Goal: Task Accomplishment & Management: Use online tool/utility

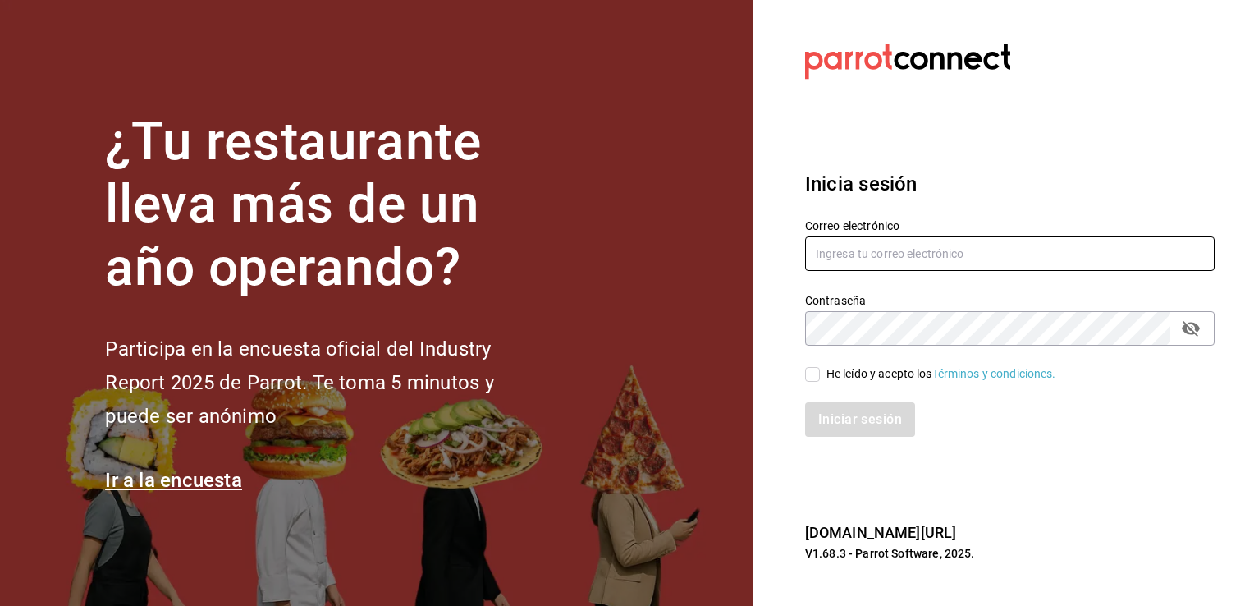
click at [839, 256] on input "text" at bounding box center [1009, 253] width 409 height 34
type input "abel090289@gmail.com"
click at [811, 373] on input "He leído y acepto los Términos y condiciones." at bounding box center [812, 374] width 15 height 15
checkbox input "true"
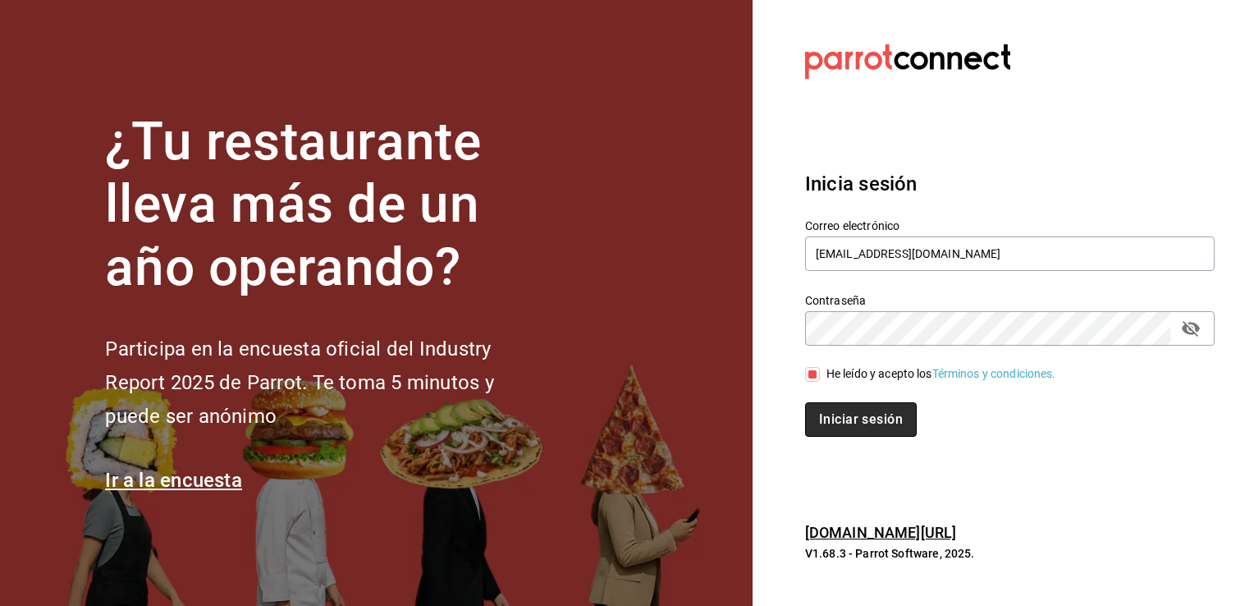
click at [894, 418] on button "Iniciar sesión" at bounding box center [861, 419] width 112 height 34
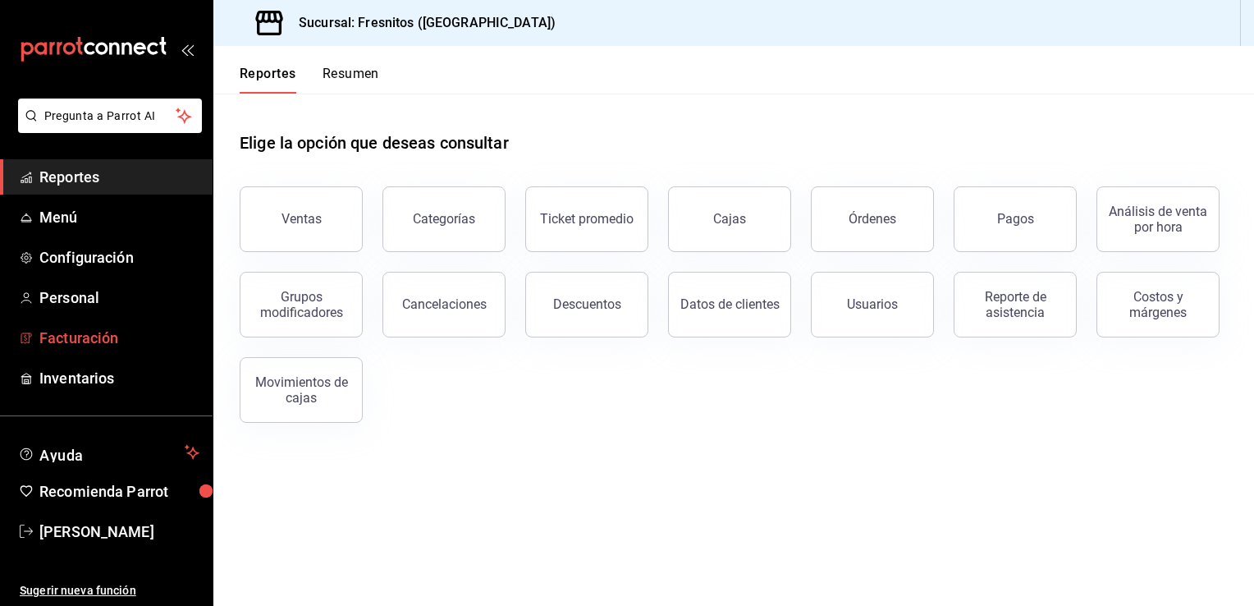
click at [106, 338] on span "Facturación" at bounding box center [119, 338] width 160 height 22
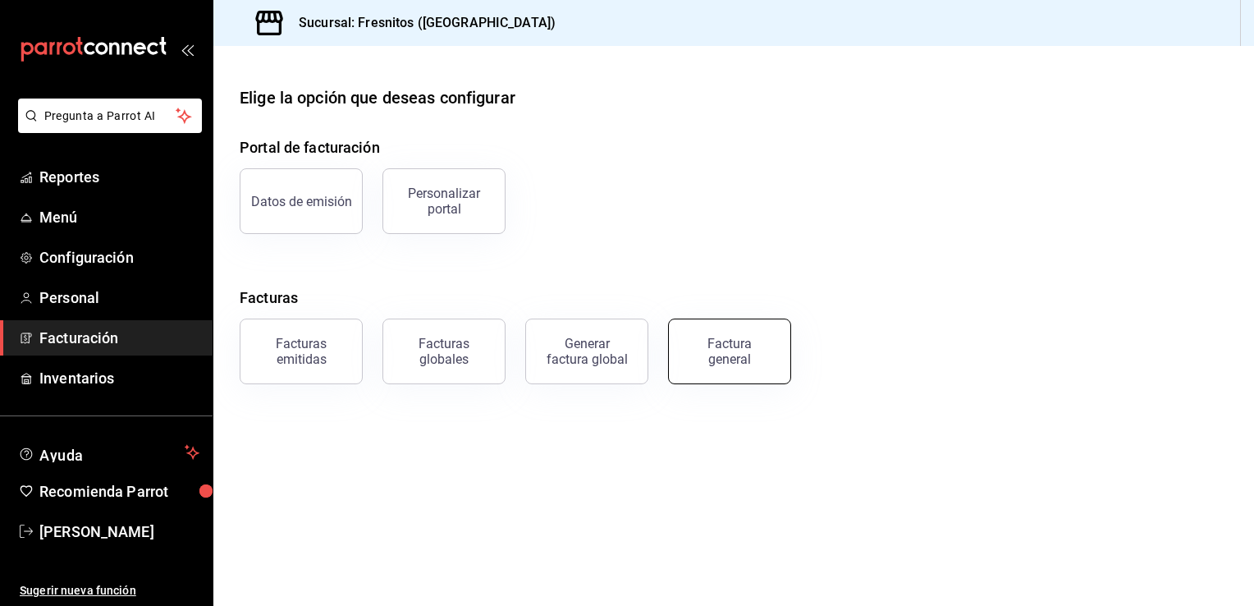
click at [723, 356] on div "Factura general" at bounding box center [729, 351] width 82 height 31
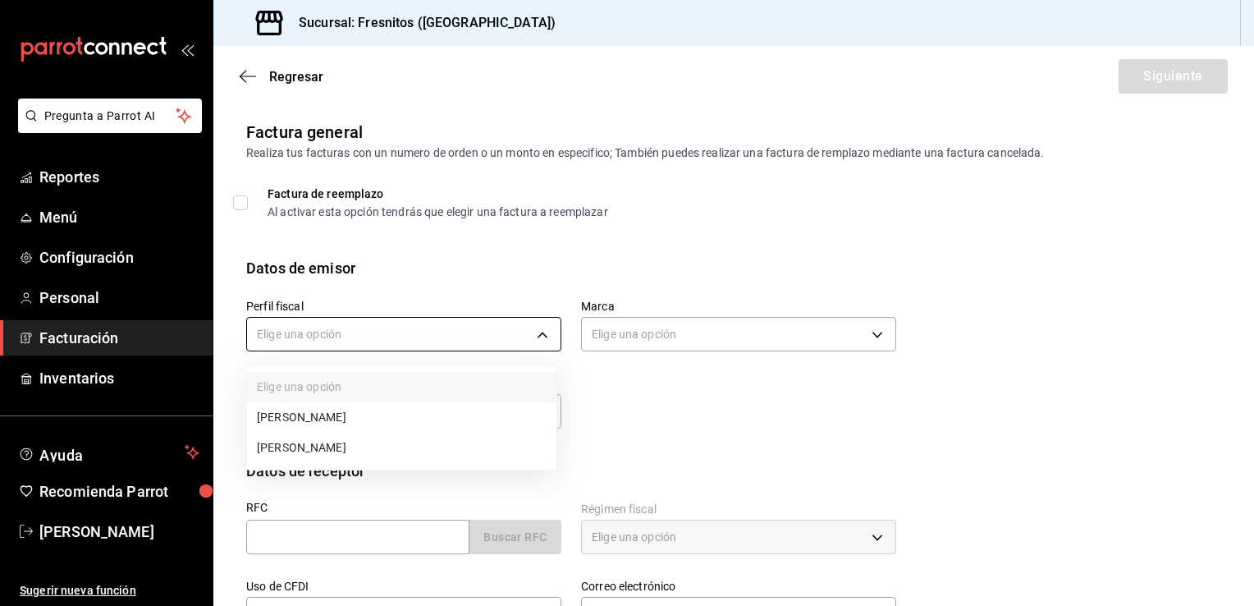
click at [515, 336] on body "Pregunta a Parrot AI Reportes Menú Configuración Personal Facturación Inventari…" at bounding box center [627, 303] width 1254 height 606
click at [430, 446] on li "[PERSON_NAME]" at bounding box center [401, 447] width 309 height 30
type input "a32527e4-f901-481d-9724-9b6f3a03e7e5"
type input "0fbfff8c-341e-4e3b-85d8-6df2e864f0f7"
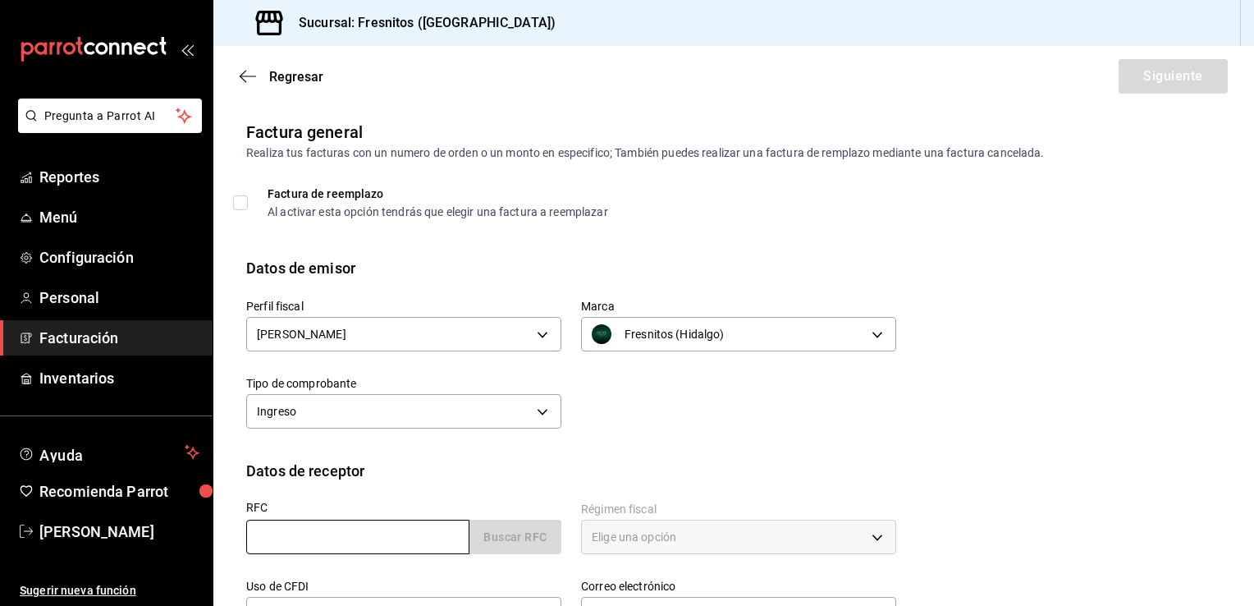
click at [310, 546] on input "text" at bounding box center [357, 536] width 223 height 34
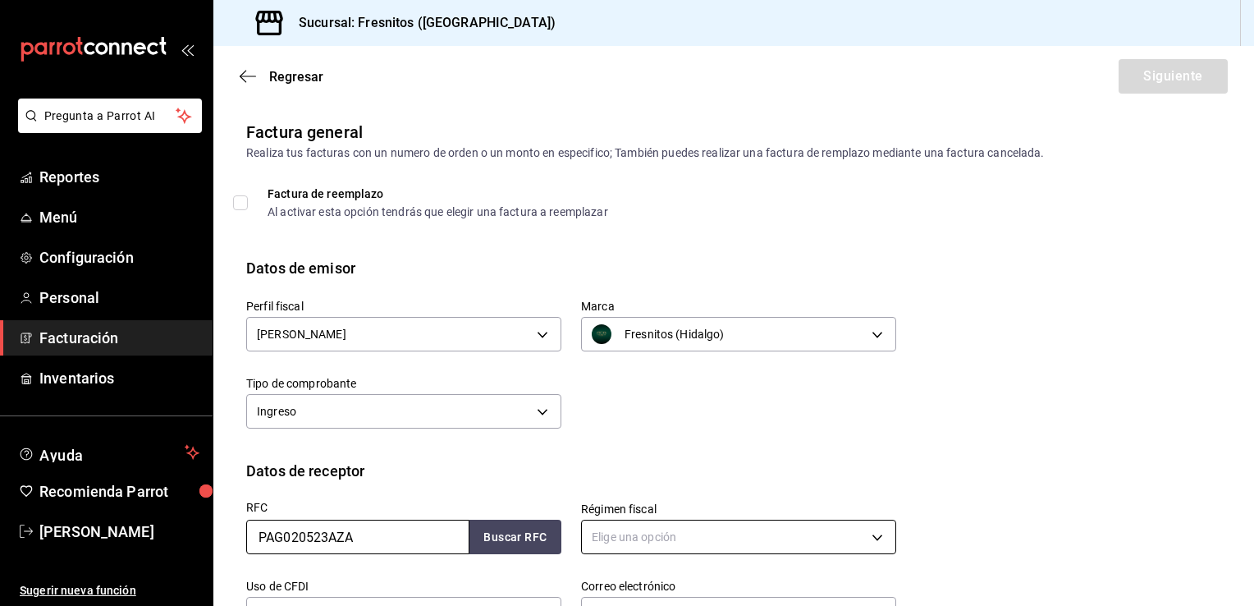
type input "PAG020523AZA"
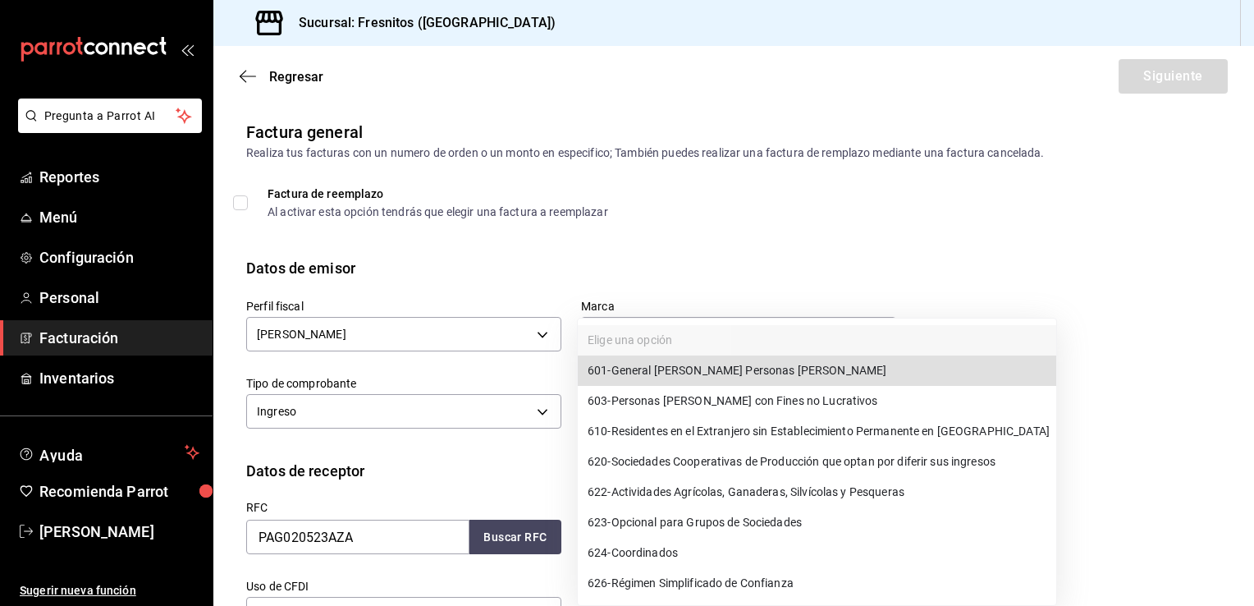
click at [733, 523] on body "Pregunta a Parrot AI Reportes Menú Configuración Personal Facturación Inventari…" at bounding box center [627, 303] width 1254 height 606
click at [738, 373] on span "601 - General [PERSON_NAME] Personas [PERSON_NAME]" at bounding box center [737, 370] width 299 height 17
type input "601"
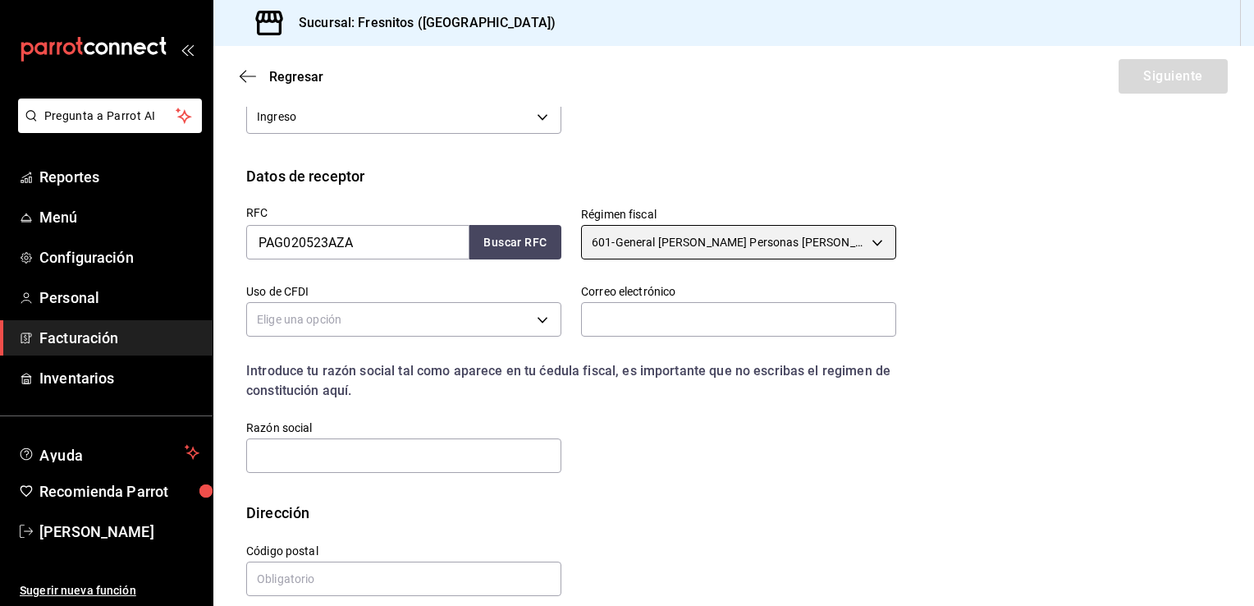
scroll to position [307, 0]
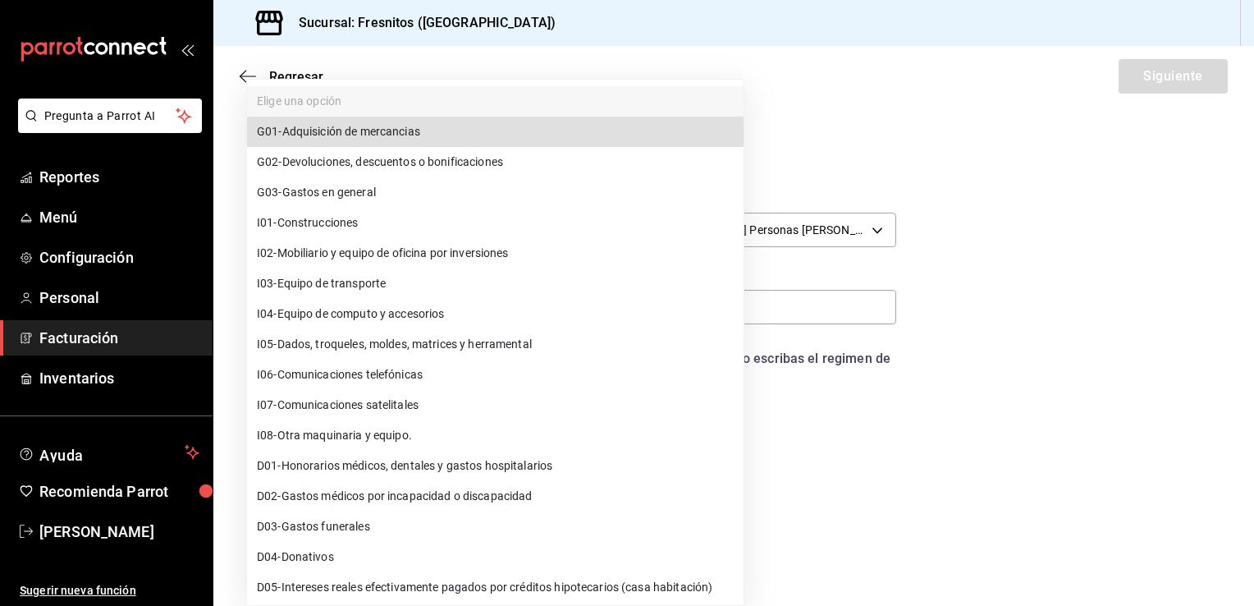
click at [464, 311] on body "Pregunta a Parrot AI Reportes Menú Configuración Personal Facturación Inventari…" at bounding box center [627, 303] width 1254 height 606
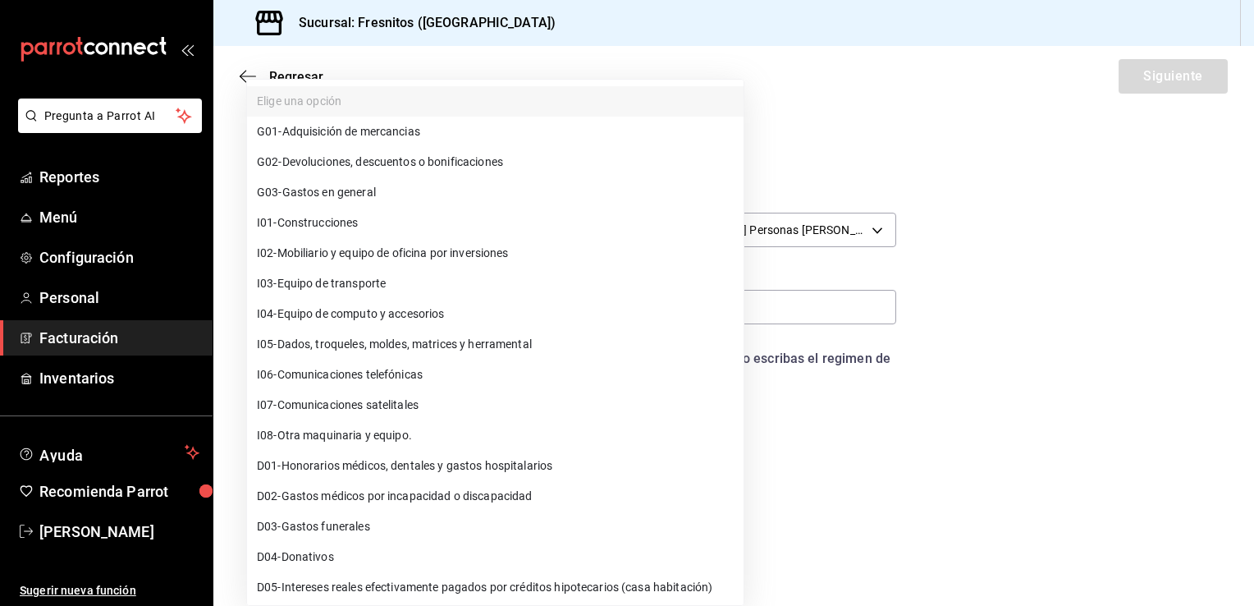
click at [396, 195] on li "G03 - Gastos en general" at bounding box center [495, 192] width 496 height 30
type input "G03"
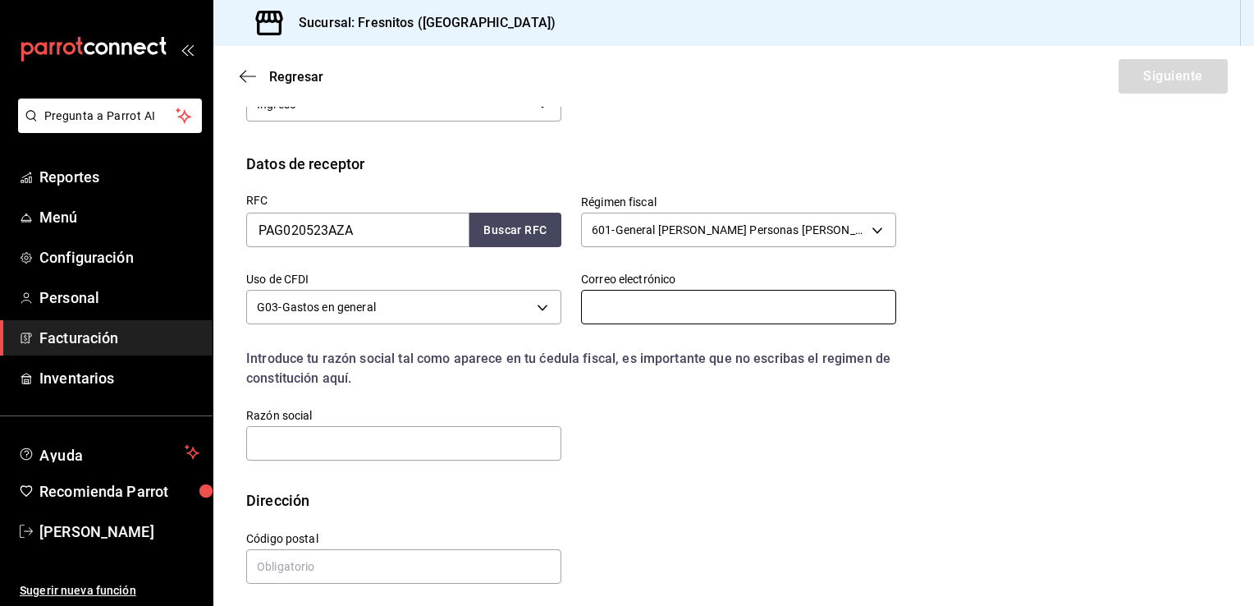
click at [706, 311] on input "text" at bounding box center [738, 307] width 315 height 34
type input "[EMAIL_ADDRESS][DOMAIN_NAME]"
click at [402, 432] on input "text" at bounding box center [403, 443] width 315 height 34
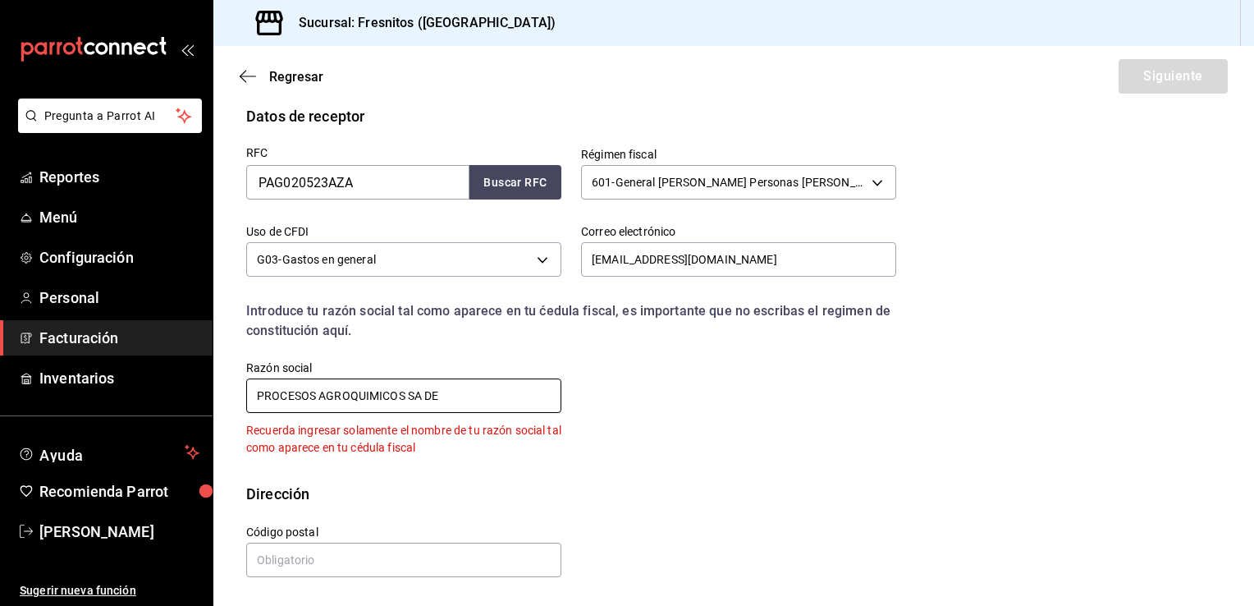
scroll to position [313, 0]
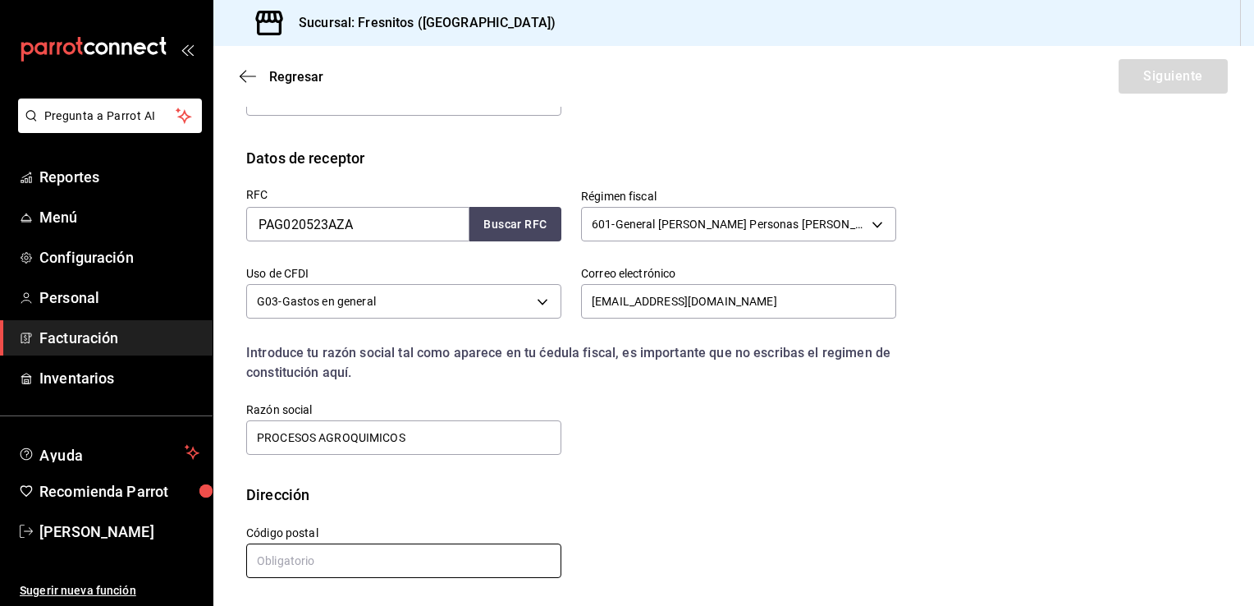
click at [402, 561] on input "text" at bounding box center [403, 560] width 315 height 34
click at [551, 442] on input "PROCESOS AGROQUIMICOS" at bounding box center [403, 437] width 315 height 34
type input "PROCESOS AGROQUIMICOS"
click at [405, 547] on input "text" at bounding box center [403, 560] width 315 height 34
type input "11700"
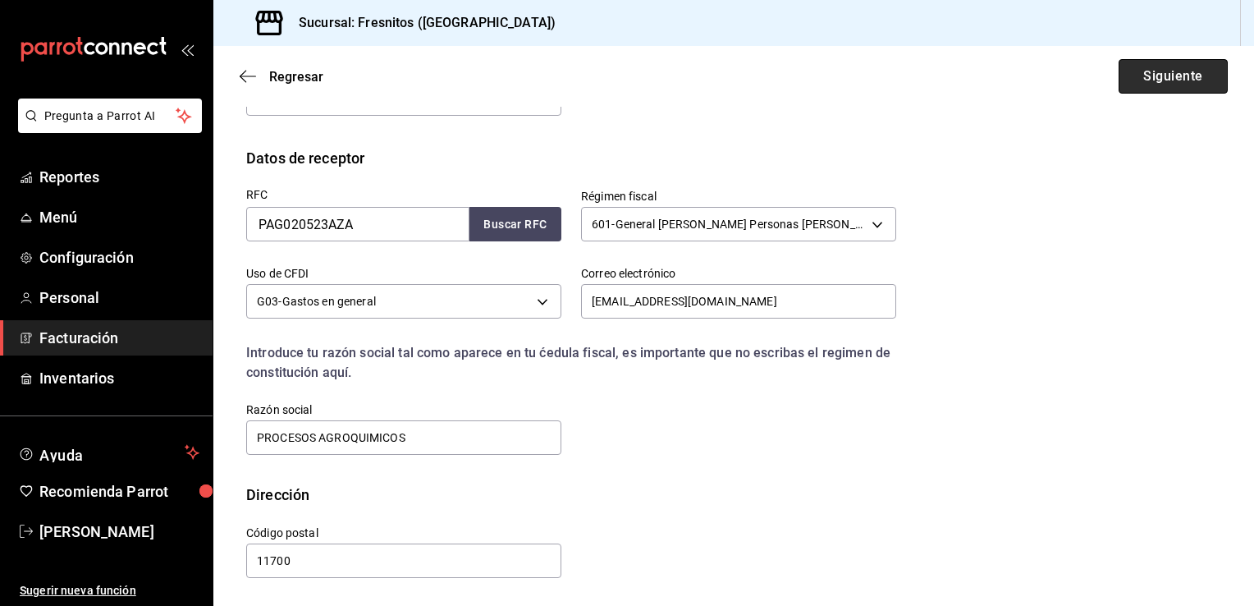
click at [1159, 90] on button "Siguiente" at bounding box center [1172, 76] width 109 height 34
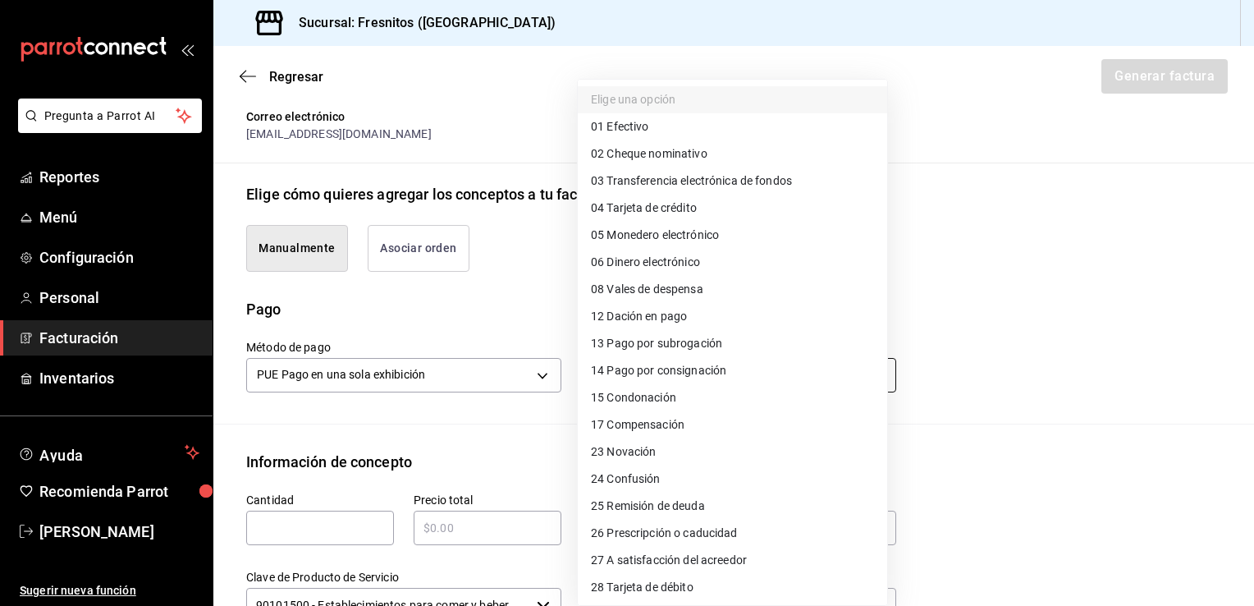
click at [716, 374] on body "Pregunta a Parrot AI Reportes Menú Configuración Personal Facturación Inventari…" at bounding box center [627, 303] width 1254 height 606
click at [651, 588] on span "28 Tarjeta de débito" at bounding box center [642, 586] width 103 height 17
type input "28"
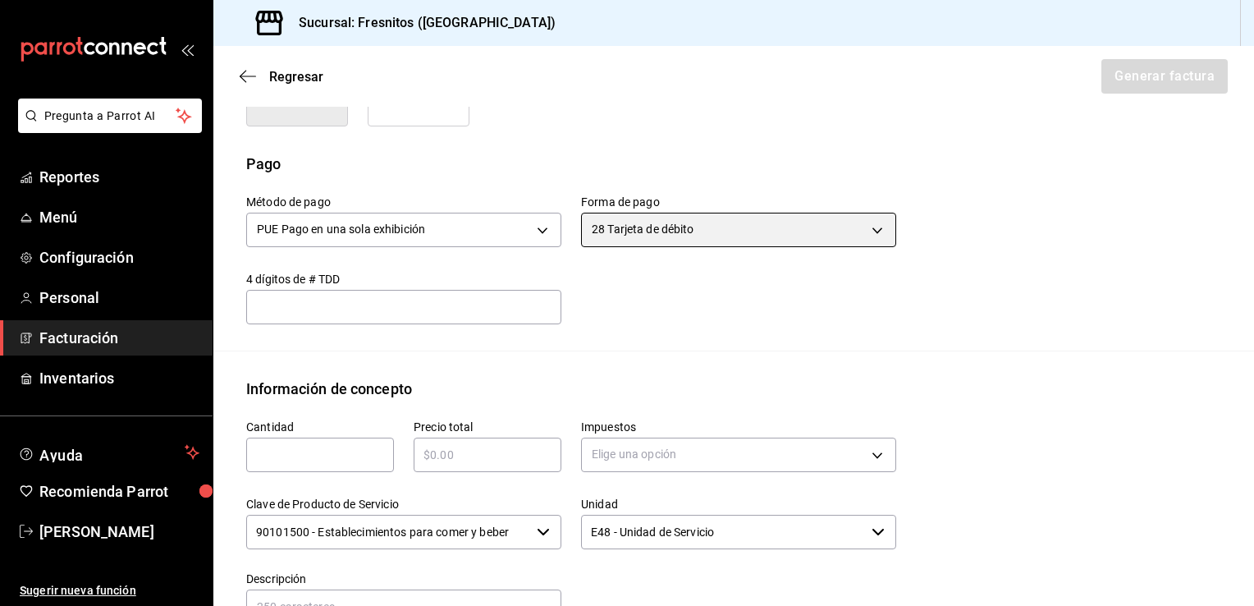
scroll to position [490, 0]
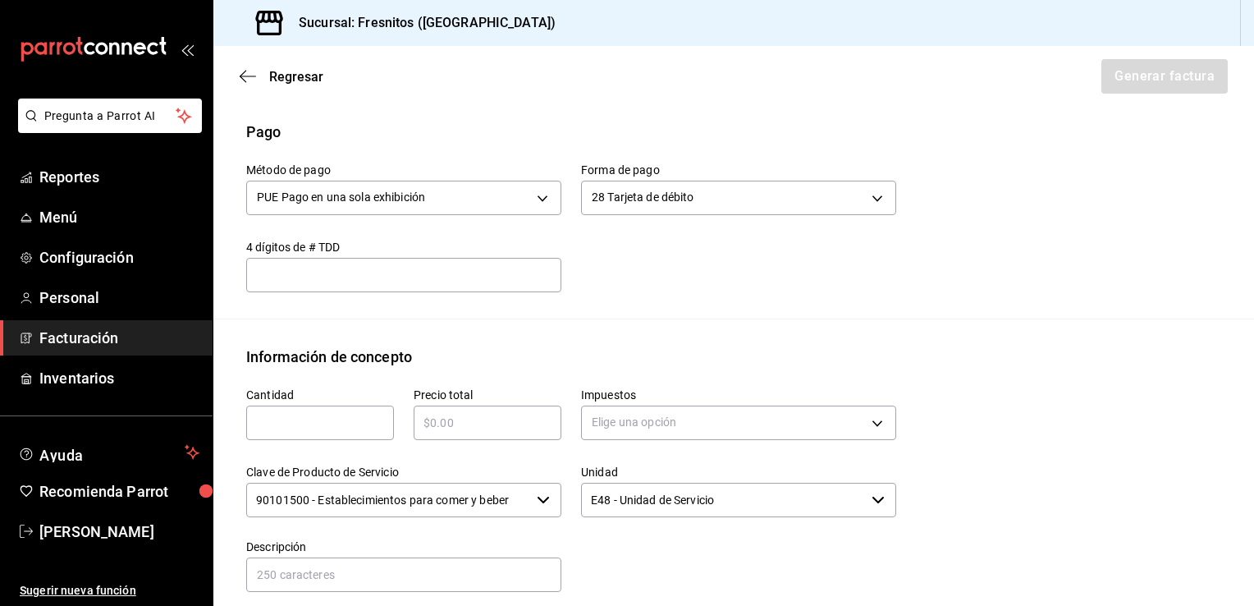
click at [364, 425] on input "text" at bounding box center [320, 423] width 148 height 20
type input "1"
click at [488, 421] on input "text" at bounding box center [488, 423] width 148 height 20
type input "$3220"
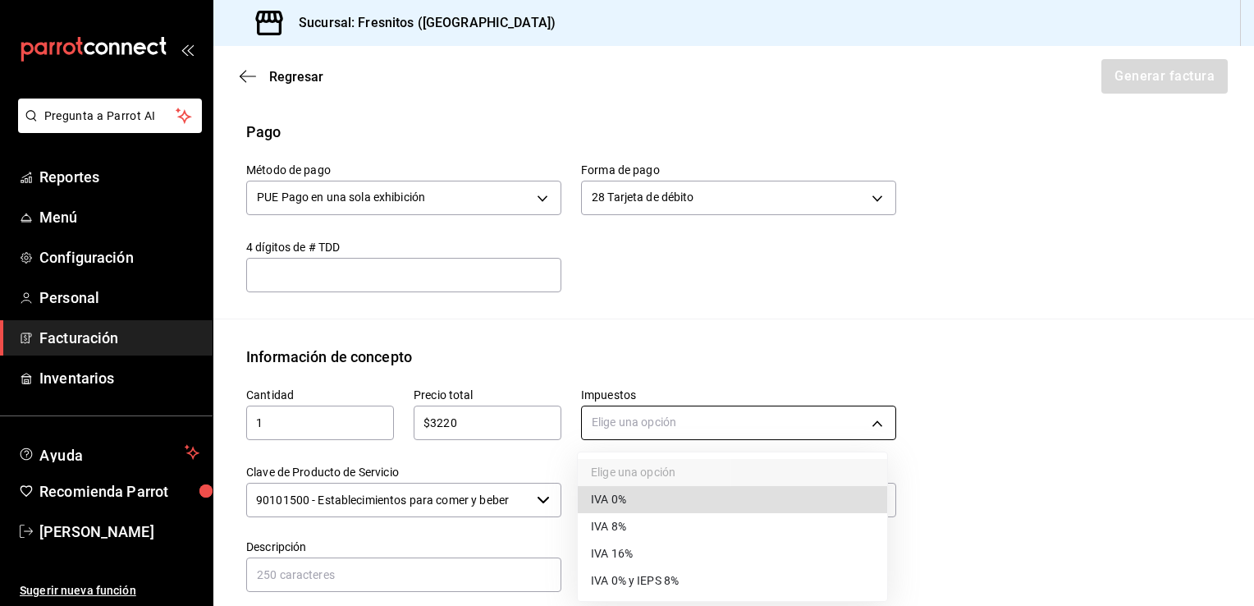
click at [628, 415] on body "Pregunta a Parrot AI Reportes Menú Configuración Personal Facturación Inventari…" at bounding box center [627, 303] width 1254 height 606
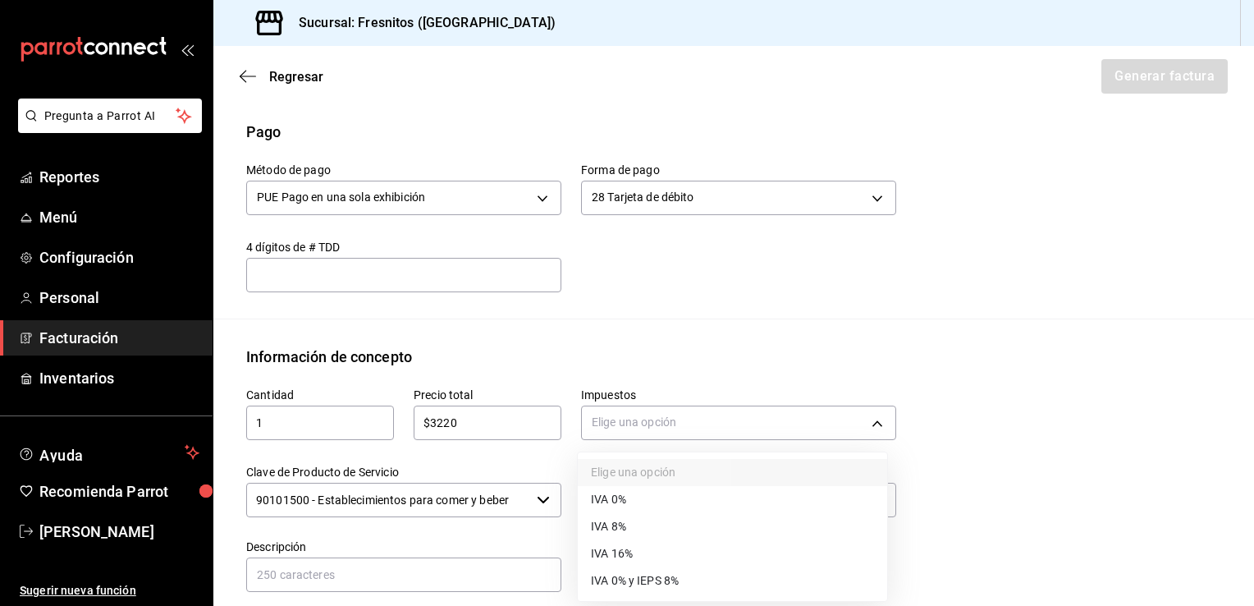
click at [653, 548] on li "IVA 16%" at bounding box center [732, 553] width 309 height 27
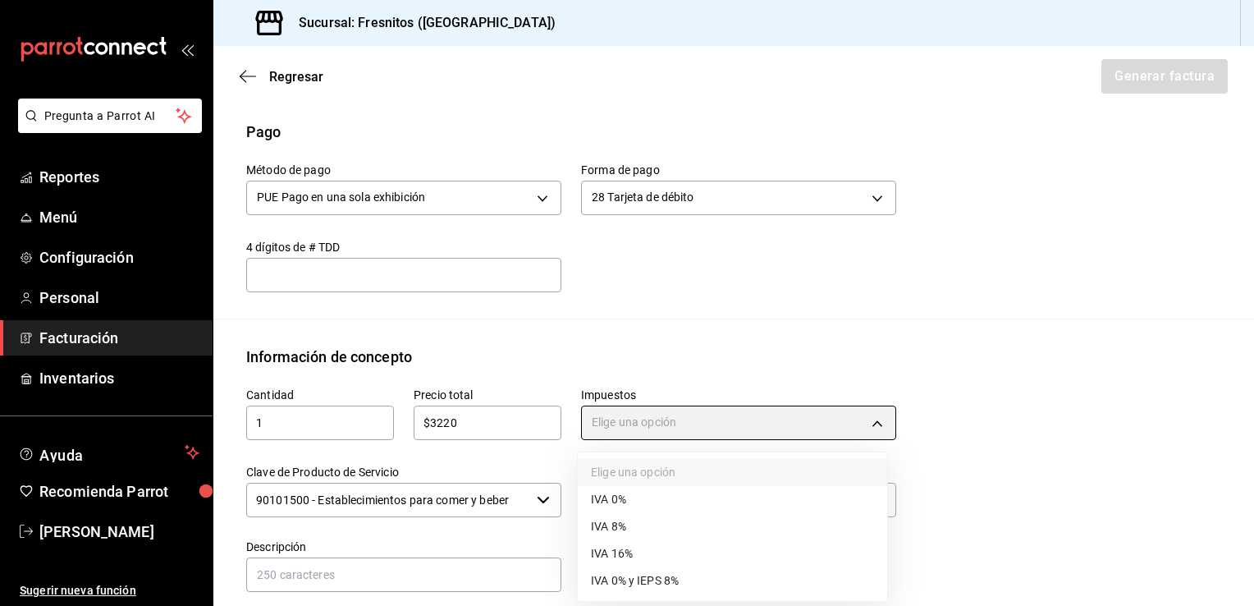
type input "IVA_16"
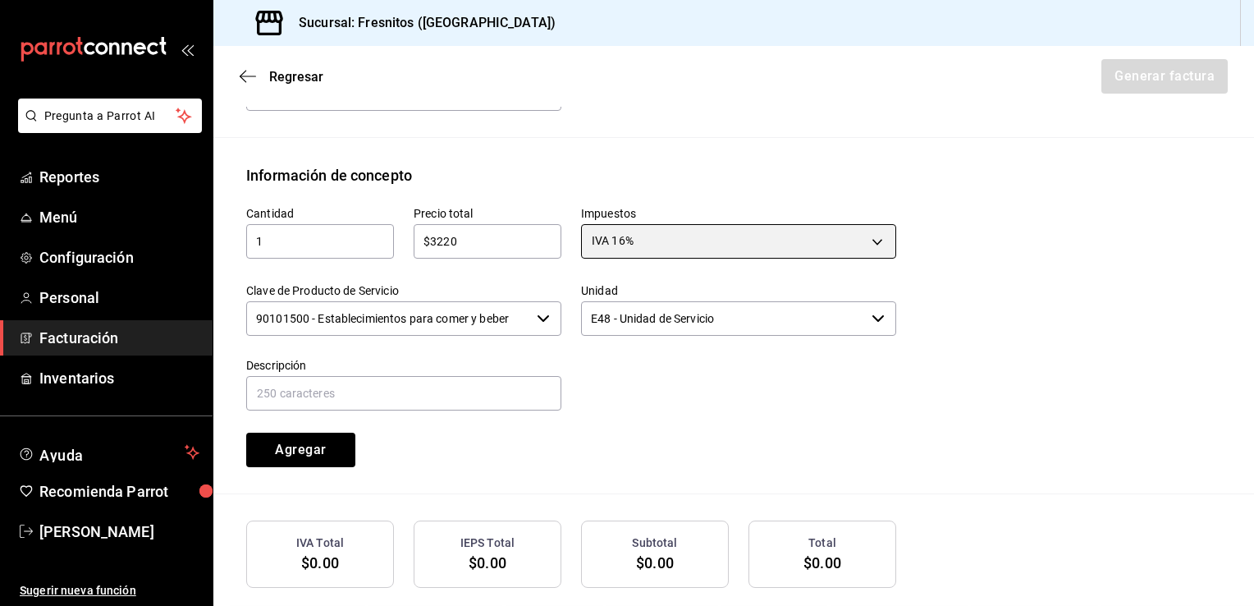
scroll to position [676, 0]
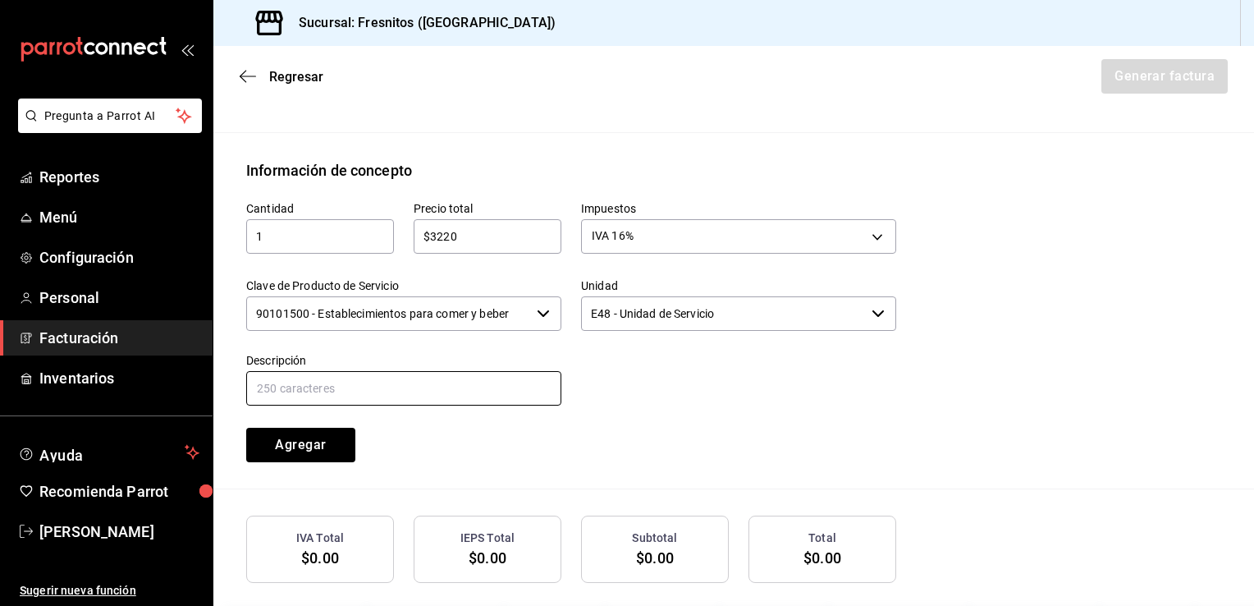
click at [335, 391] on input "text" at bounding box center [403, 388] width 315 height 34
type input "CONSUMO DE ALIMENTOS"
click at [324, 441] on button "Agregar" at bounding box center [300, 445] width 109 height 34
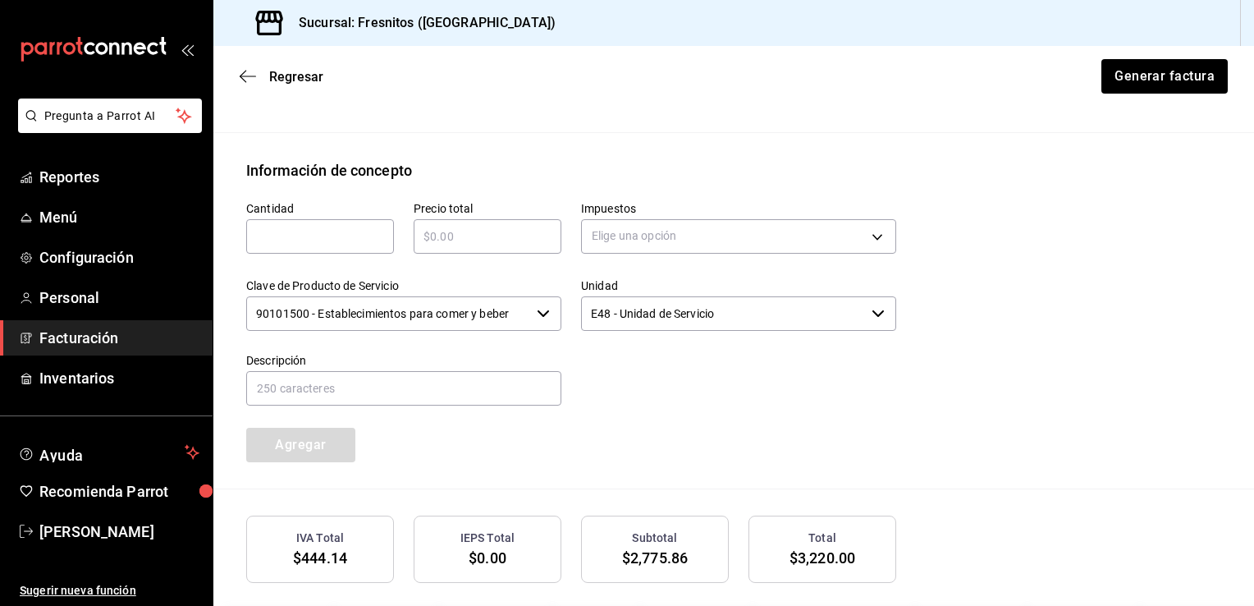
scroll to position [791, 0]
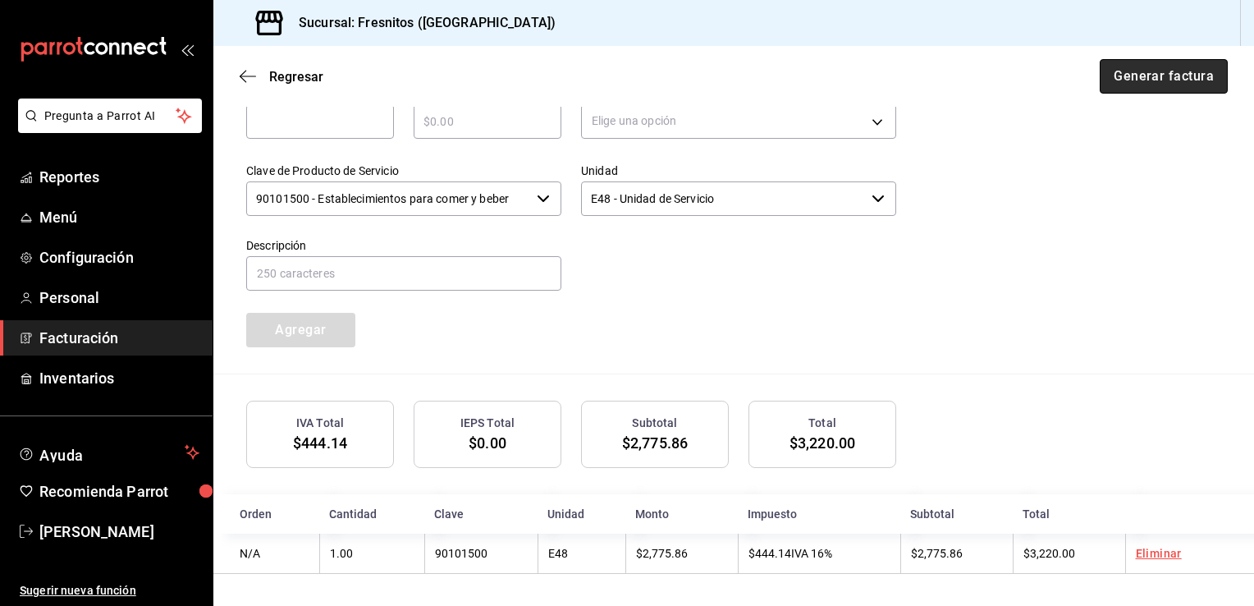
click at [1168, 87] on button "Generar factura" at bounding box center [1164, 76] width 128 height 34
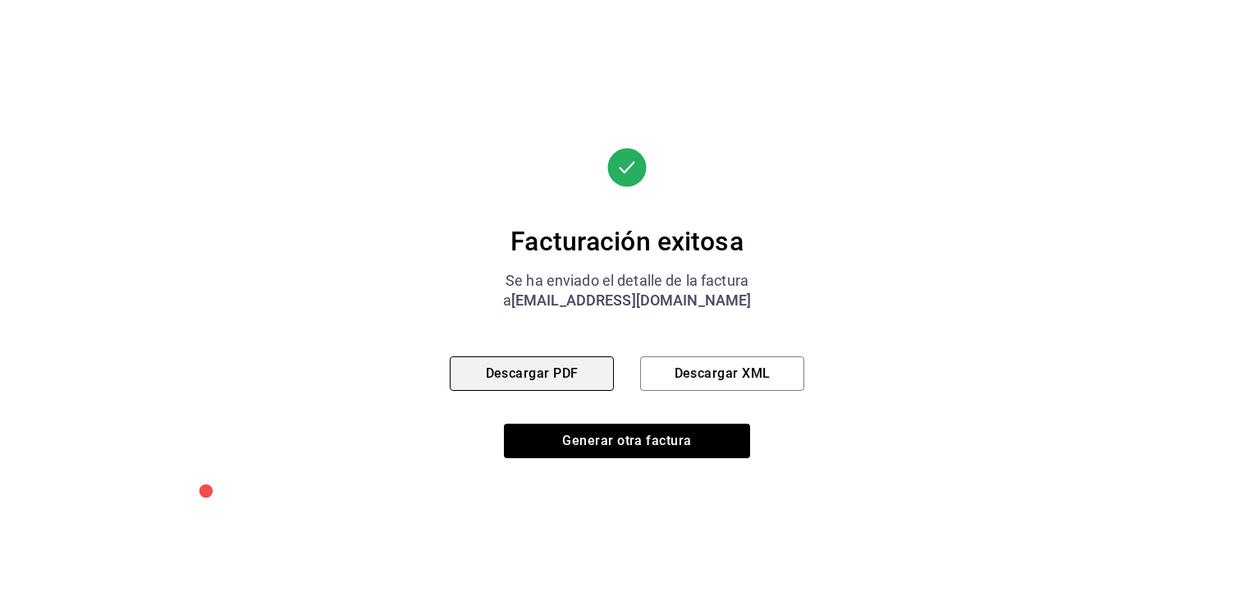
click at [562, 373] on button "Descargar PDF" at bounding box center [532, 373] width 164 height 34
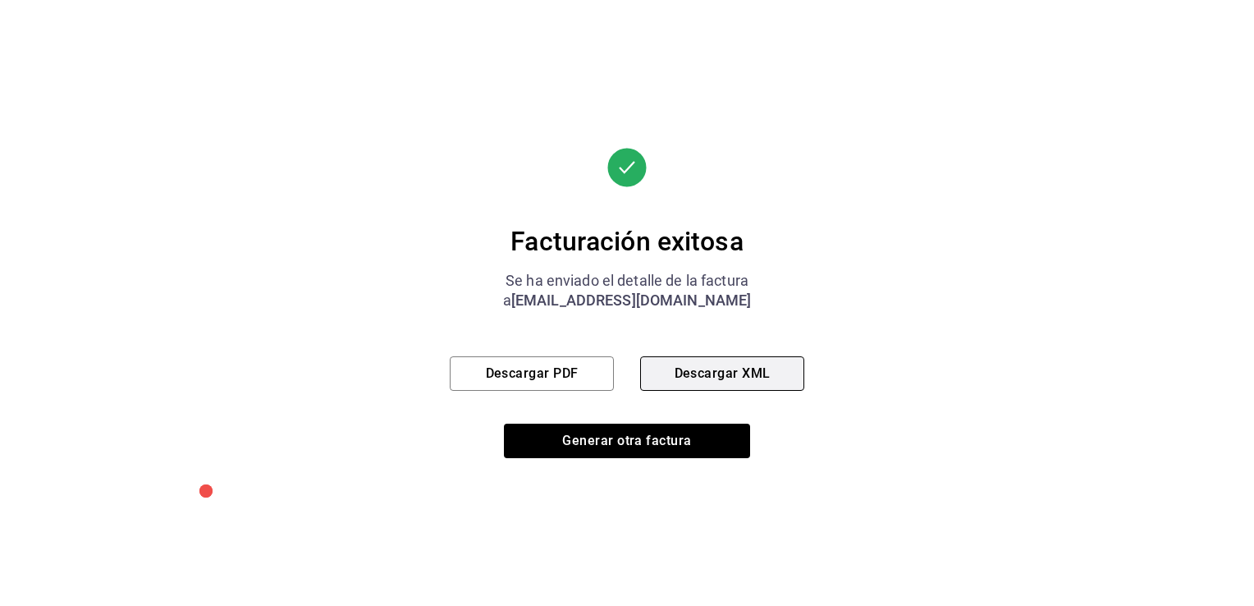
click at [744, 377] on button "Descargar XML" at bounding box center [722, 373] width 164 height 34
